Goal: Find specific page/section

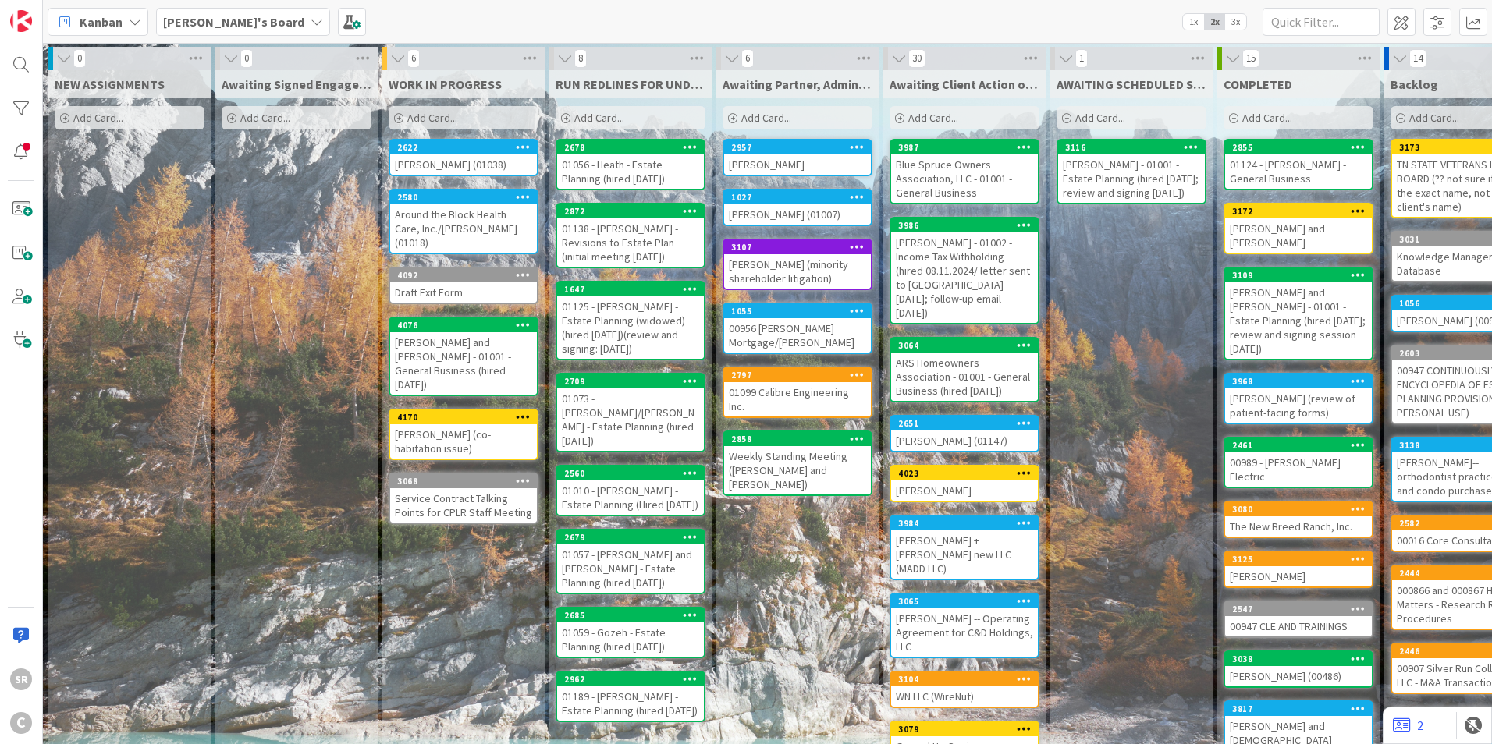
click at [466, 425] on div "[PERSON_NAME] (co-habitation issue)" at bounding box center [463, 442] width 147 height 34
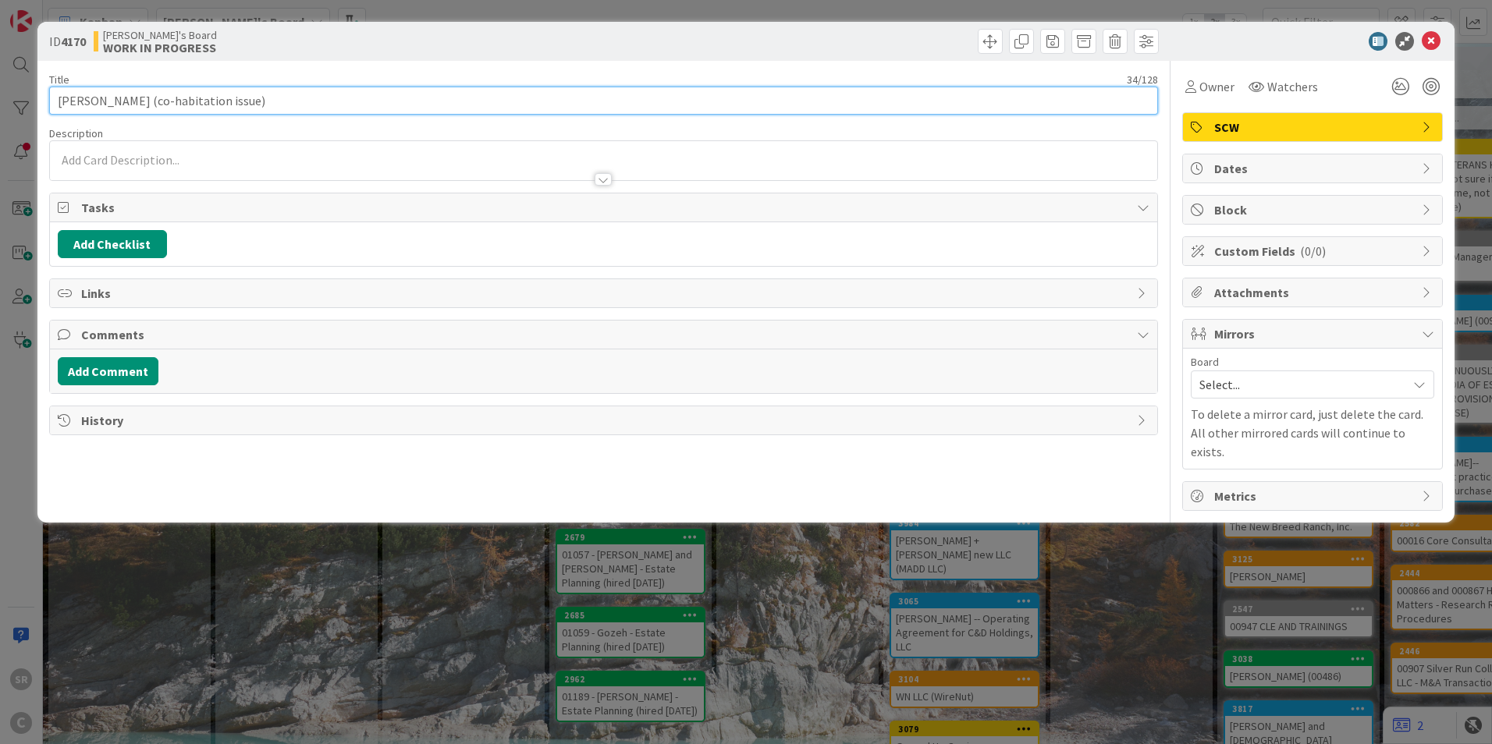
click at [216, 101] on input "[PERSON_NAME] (co-habitation issue)" at bounding box center [603, 101] width 1109 height 28
drag, startPoint x: 222, startPoint y: 92, endPoint x: 118, endPoint y: 92, distance: 103.8
click at [118, 92] on input "[PERSON_NAME] (co-habitation issue; proceeds agreement upon sale of property)" at bounding box center [603, 101] width 1109 height 28
click at [342, 99] on input "[PERSON_NAME] (proceeds agreement upon sale of property)" at bounding box center [603, 101] width 1109 height 28
type input "[PERSON_NAME] (proceeds agreement upon sale of property due to failed co-habita…"
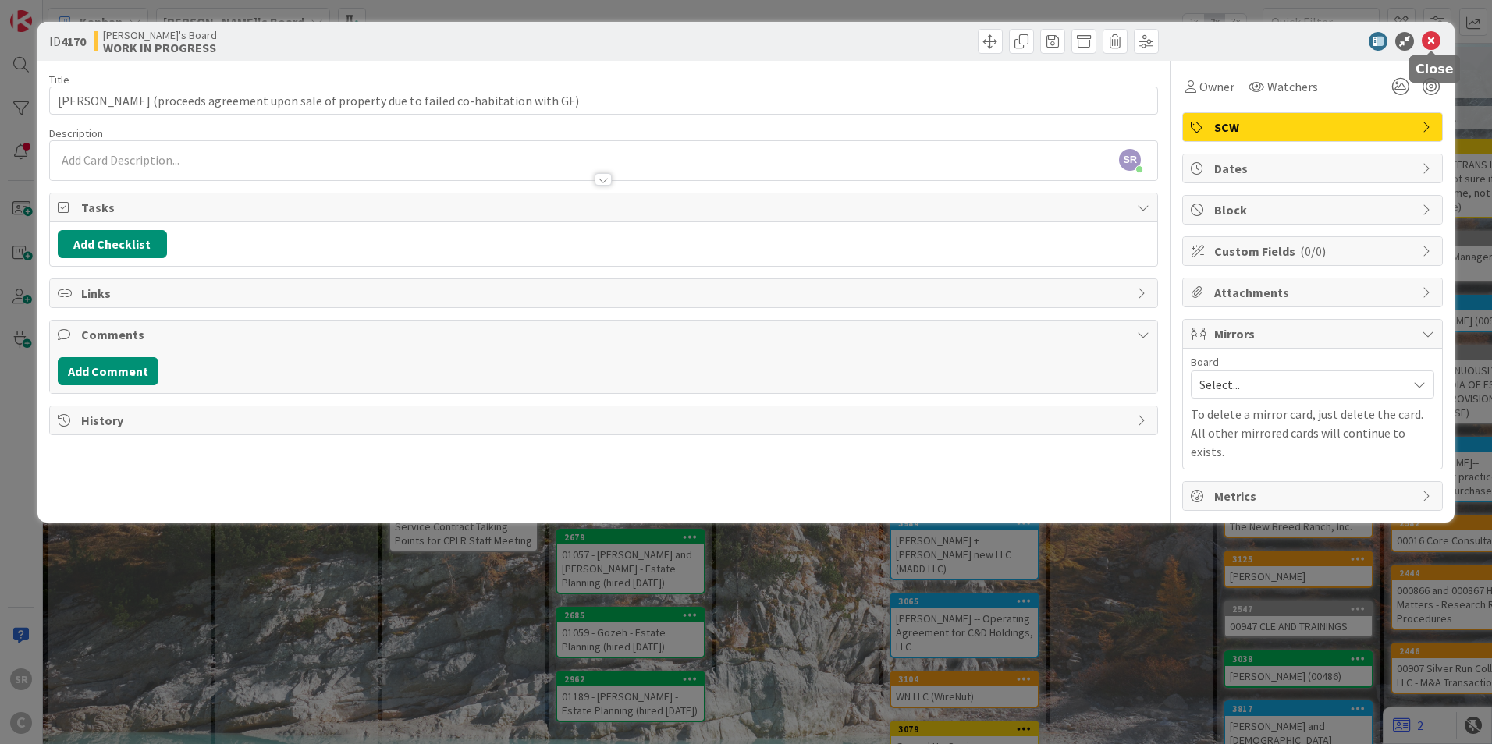
click at [1434, 44] on icon at bounding box center [1431, 41] width 19 height 19
